Goal: Navigation & Orientation: Find specific page/section

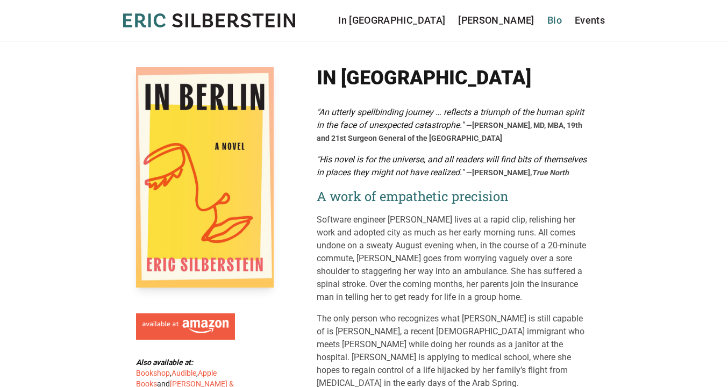
click at [558, 18] on link "Bio" at bounding box center [554, 20] width 15 height 15
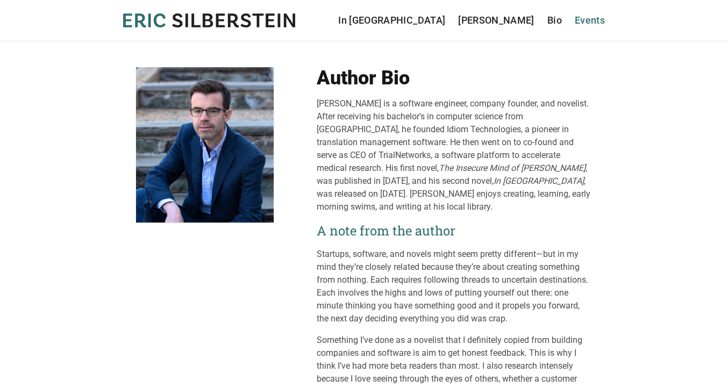
click at [584, 19] on link "Events" at bounding box center [590, 20] width 30 height 15
